Goal: Information Seeking & Learning: Learn about a topic

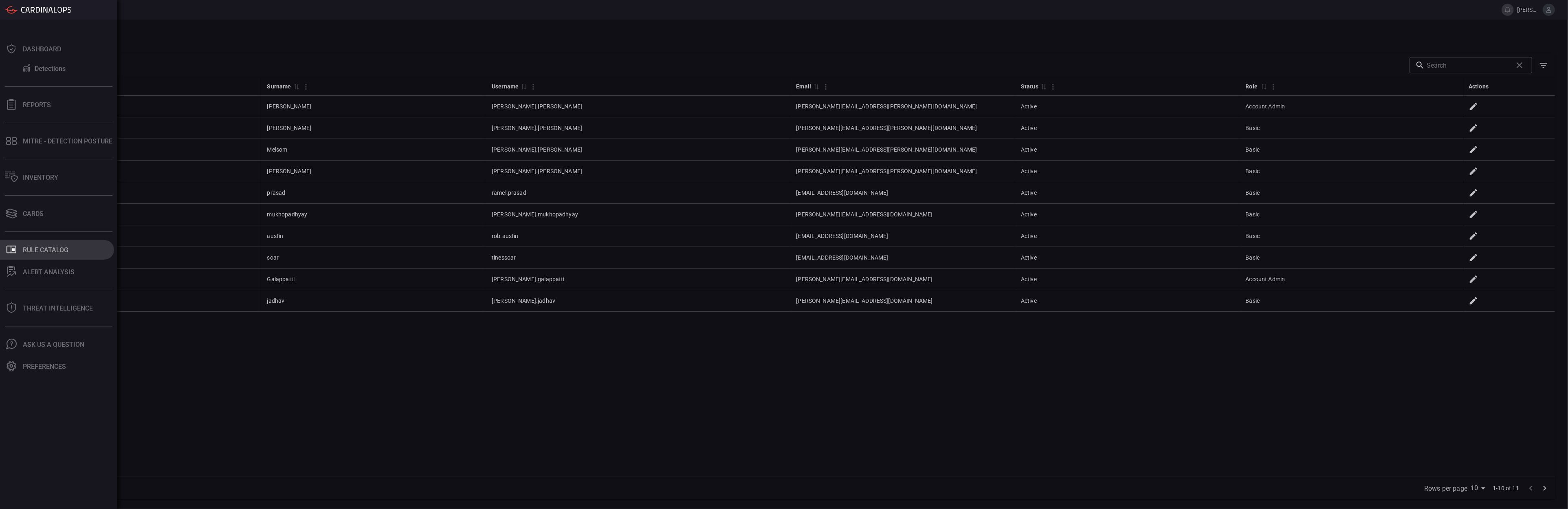
click at [29, 250] on div "Rule Catalog" at bounding box center [45, 249] width 46 height 7
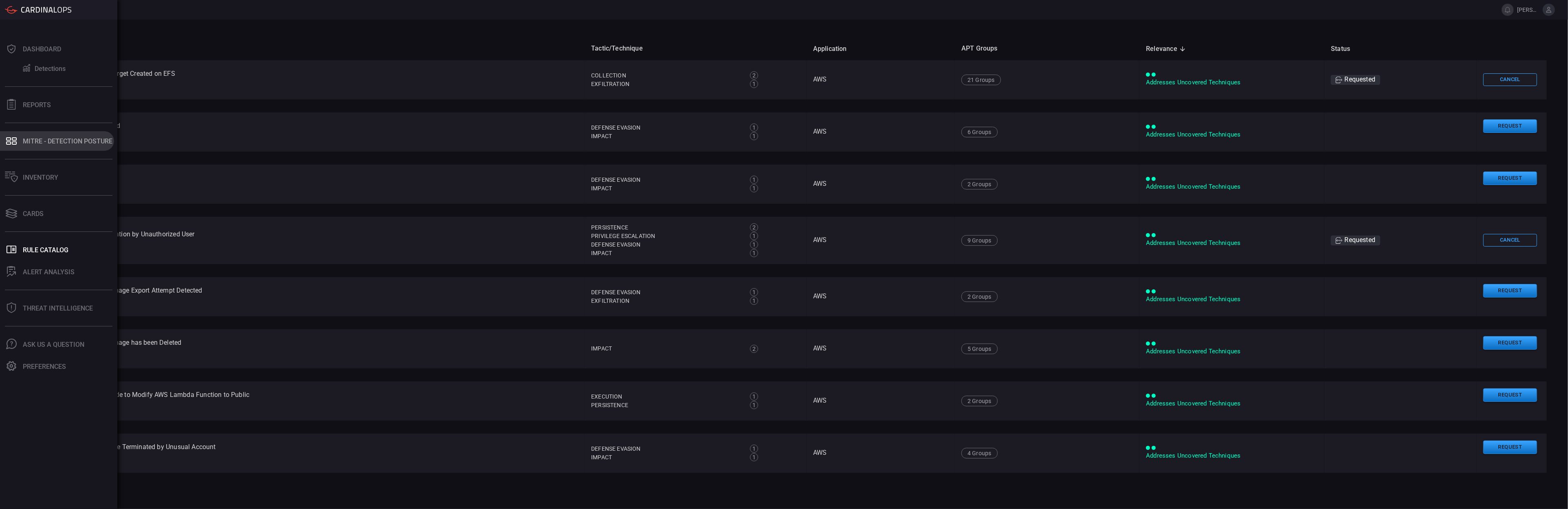
click at [54, 139] on div "MITRE - Detection Posture" at bounding box center [67, 141] width 90 height 7
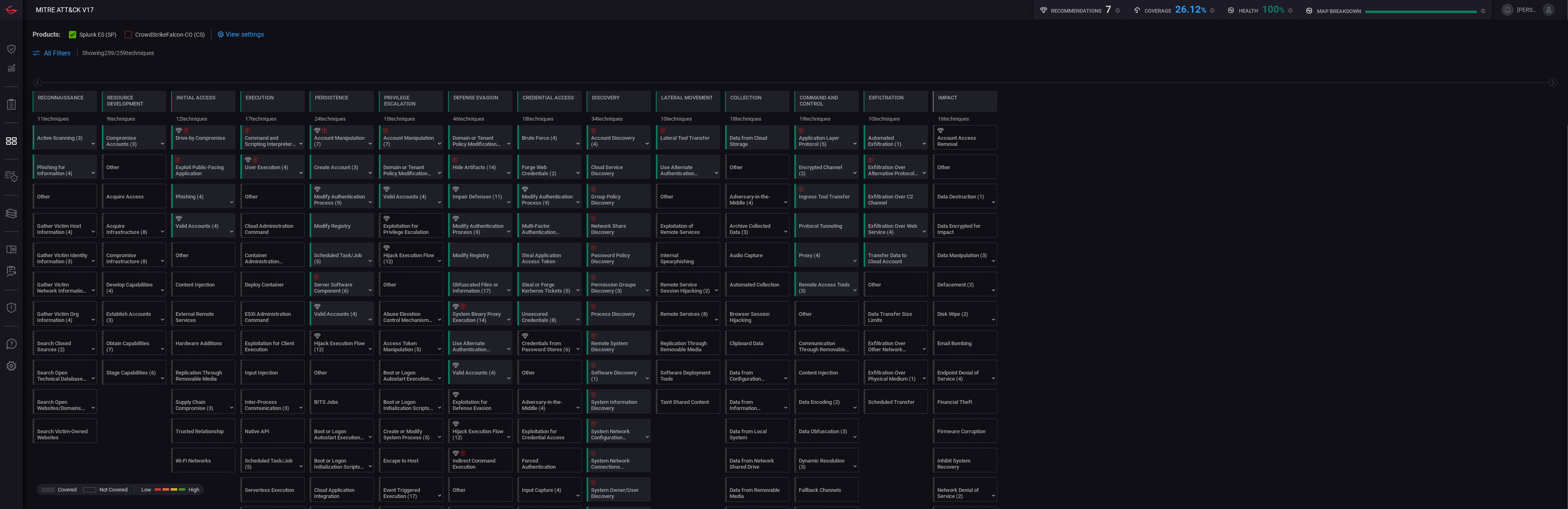
click at [159, 31] on button "CrowdStrikeFalcon-CO (CS)" at bounding box center [165, 34] width 80 height 8
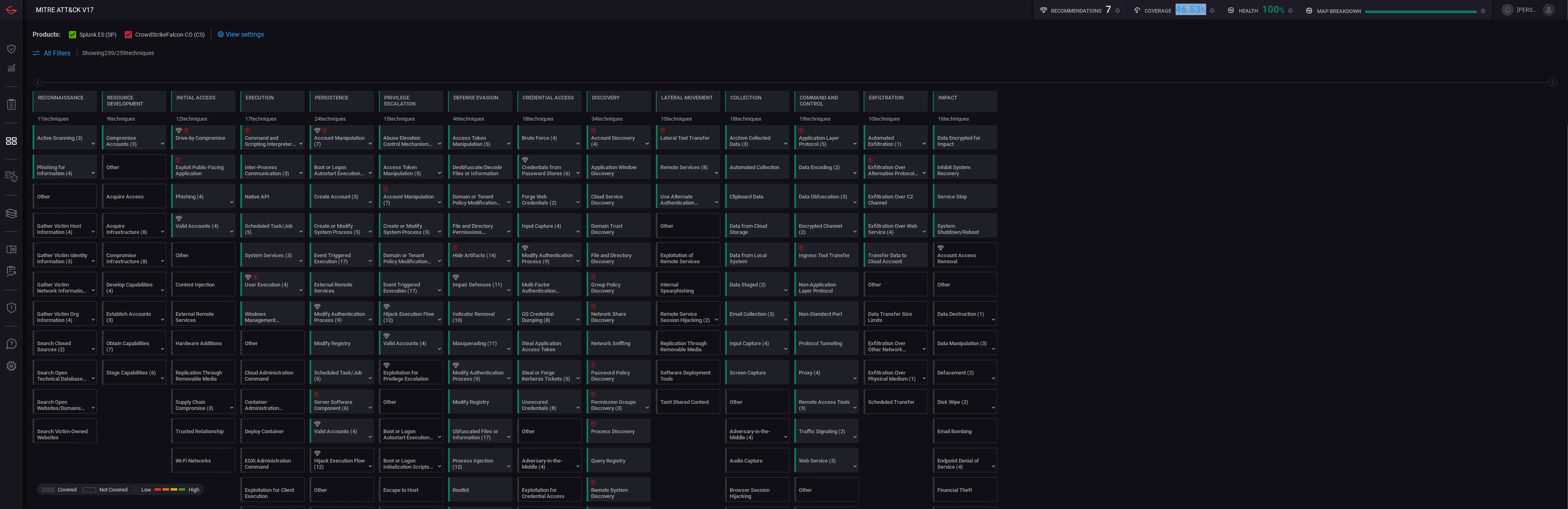
drag, startPoint x: 1173, startPoint y: 8, endPoint x: 1209, endPoint y: 14, distance: 36.5
click at [1209, 14] on div "Coverage 46.53 %" at bounding box center [1174, 9] width 94 height 19
click at [1181, 39] on span at bounding box center [796, 43] width 1526 height 9
